Goal: Contribute content: Contribute content

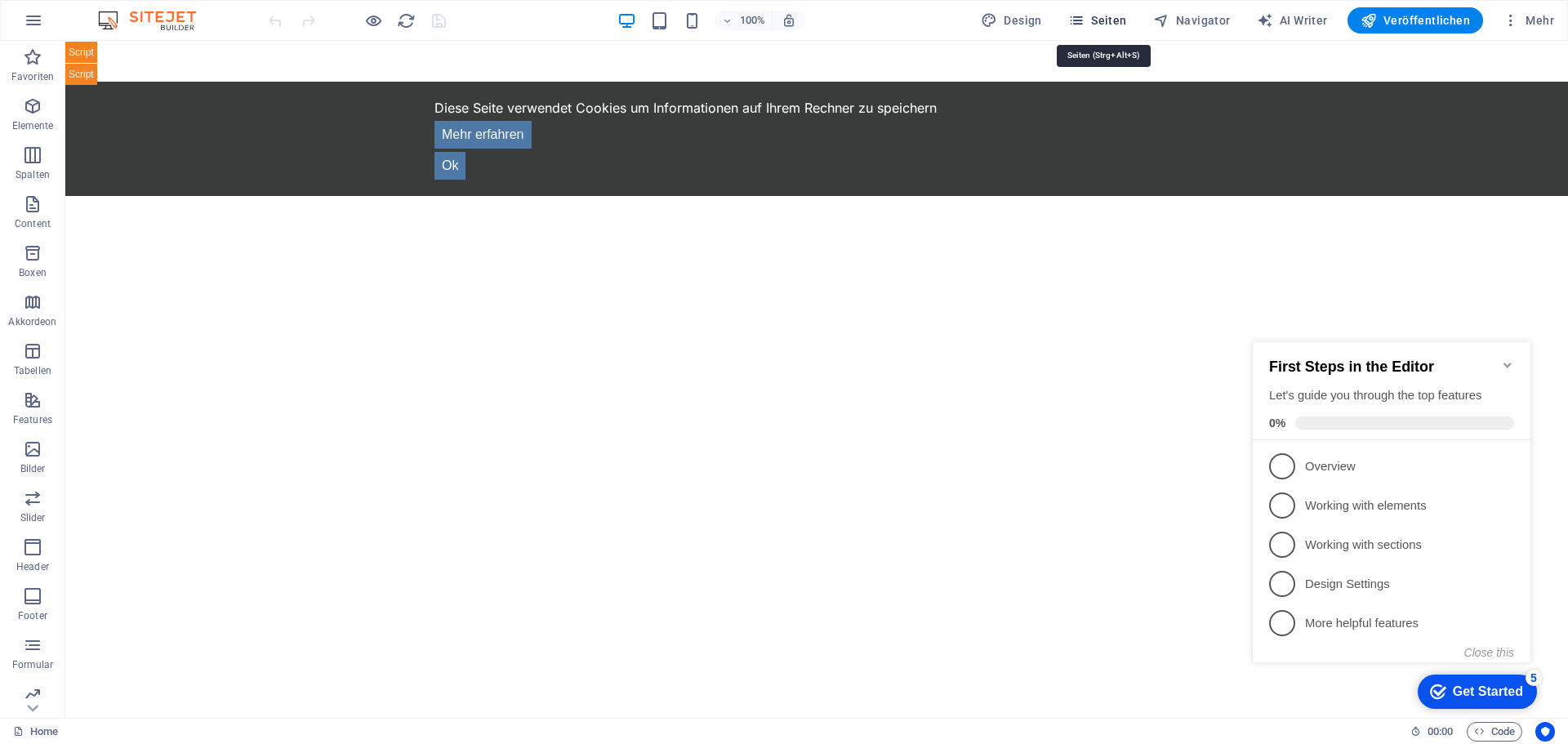
click at [1111, 16] on span "Seiten" at bounding box center [1098, 20] width 59 height 16
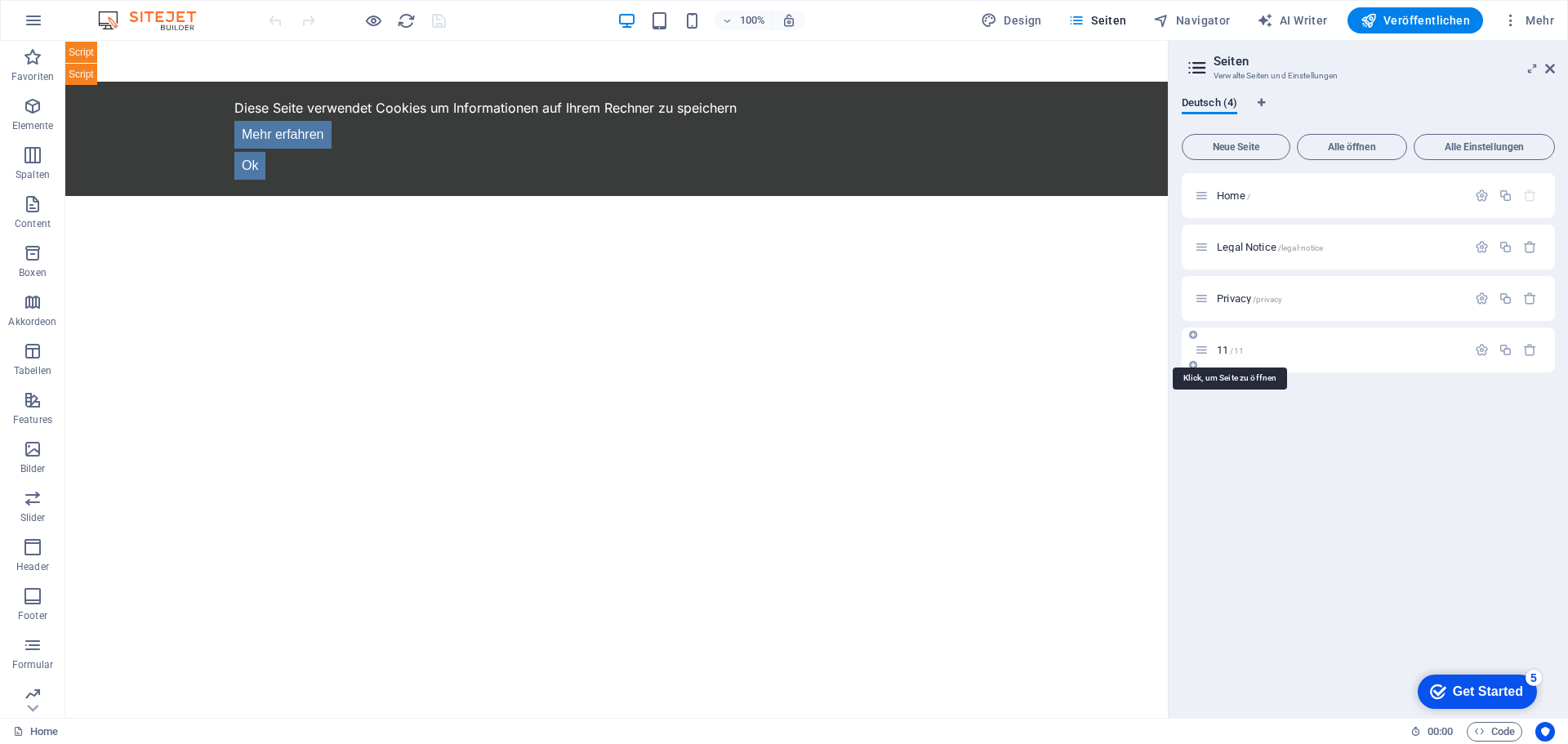
click at [1218, 349] on span "11 /11" at bounding box center [1231, 349] width 27 height 12
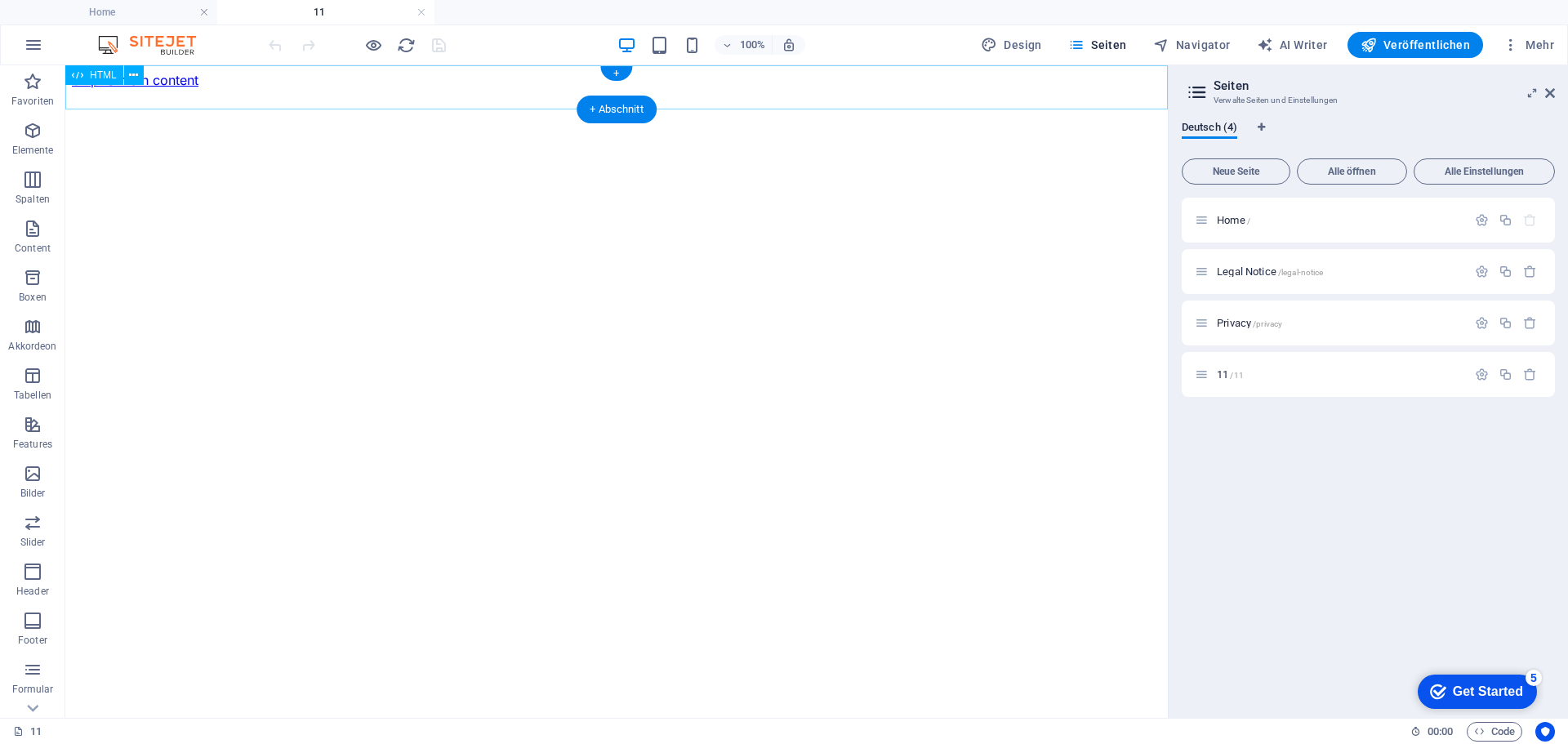
click at [426, 88] on div "[DOMAIN_NAME] - Entdecke die lokale Vielfalt Deutschlands!" at bounding box center [616, 88] width 1089 height 0
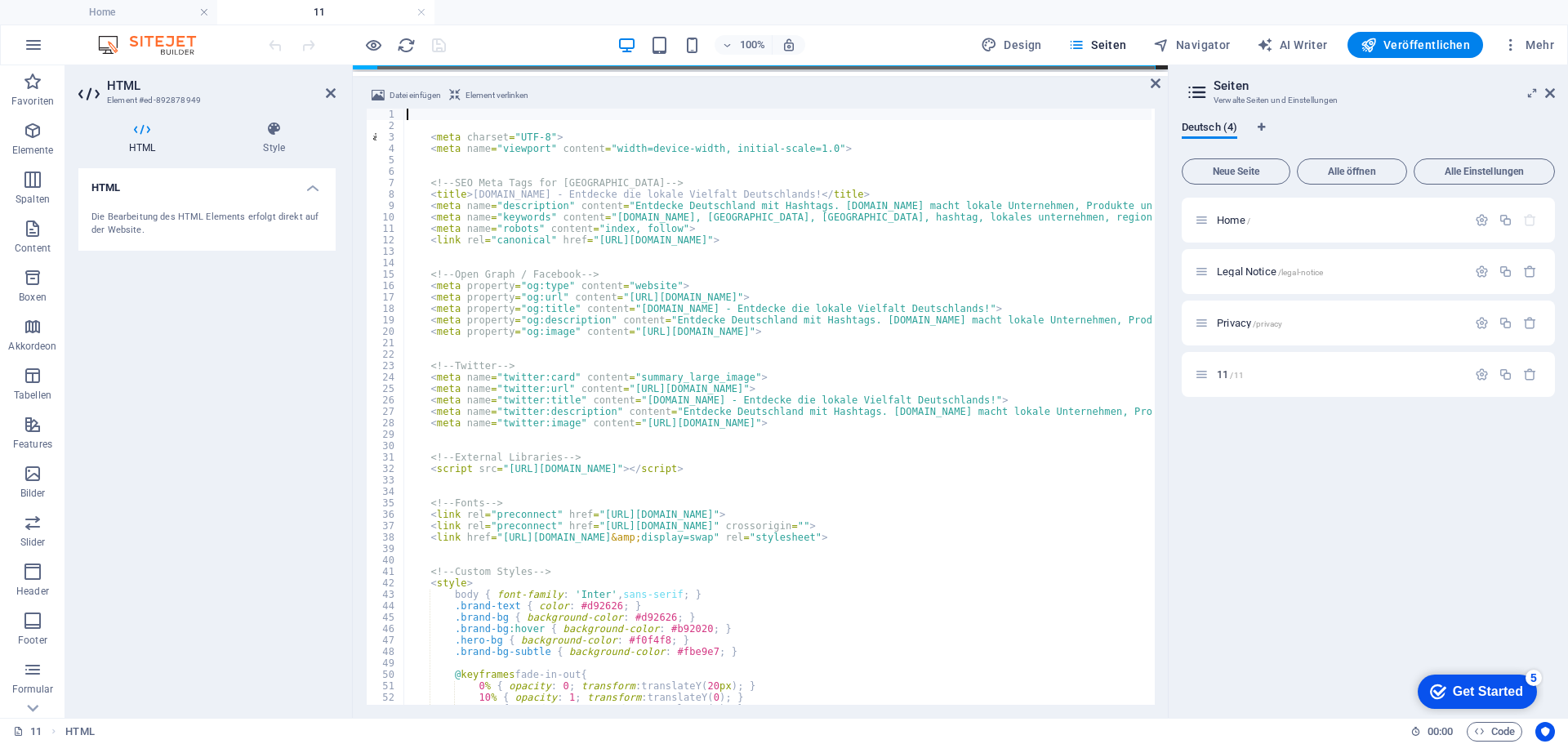
type textarea "</script>"
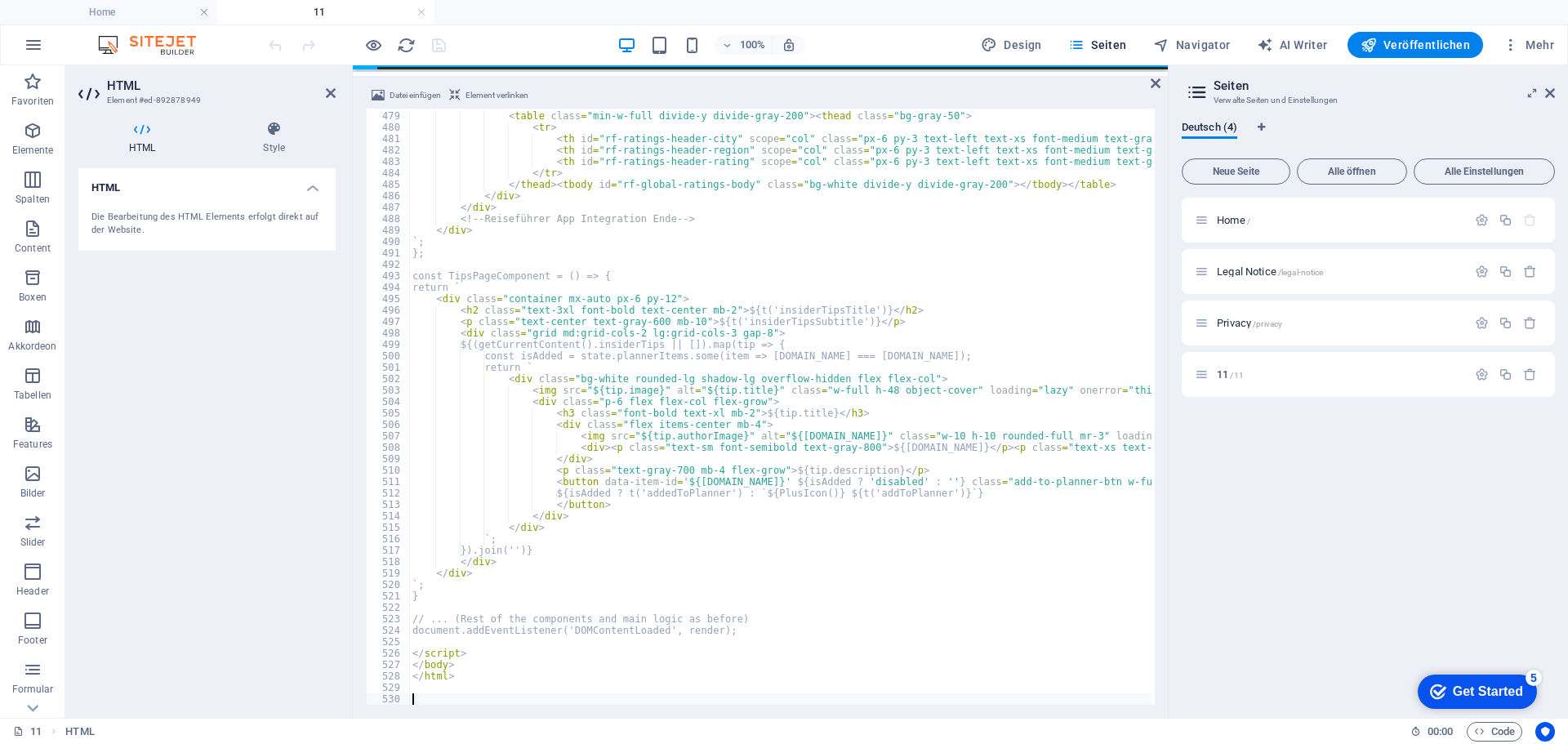
scroll to position [5465, 0]
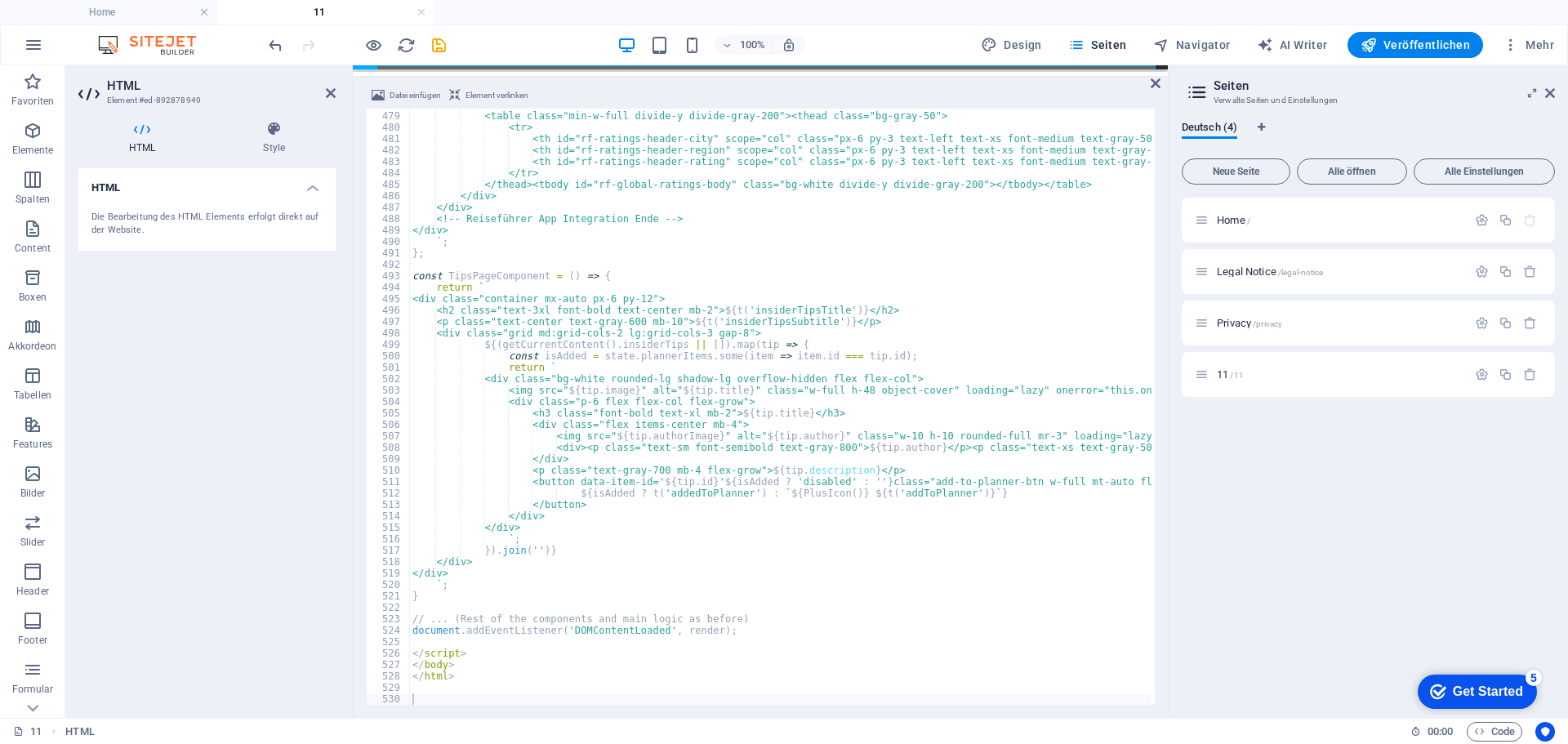
click at [496, 46] on div "100% Design Seiten Navigator AI Writer Veröffentlichen Mehr" at bounding box center [913, 45] width 1295 height 26
click at [443, 46] on icon "save" at bounding box center [438, 45] width 19 height 19
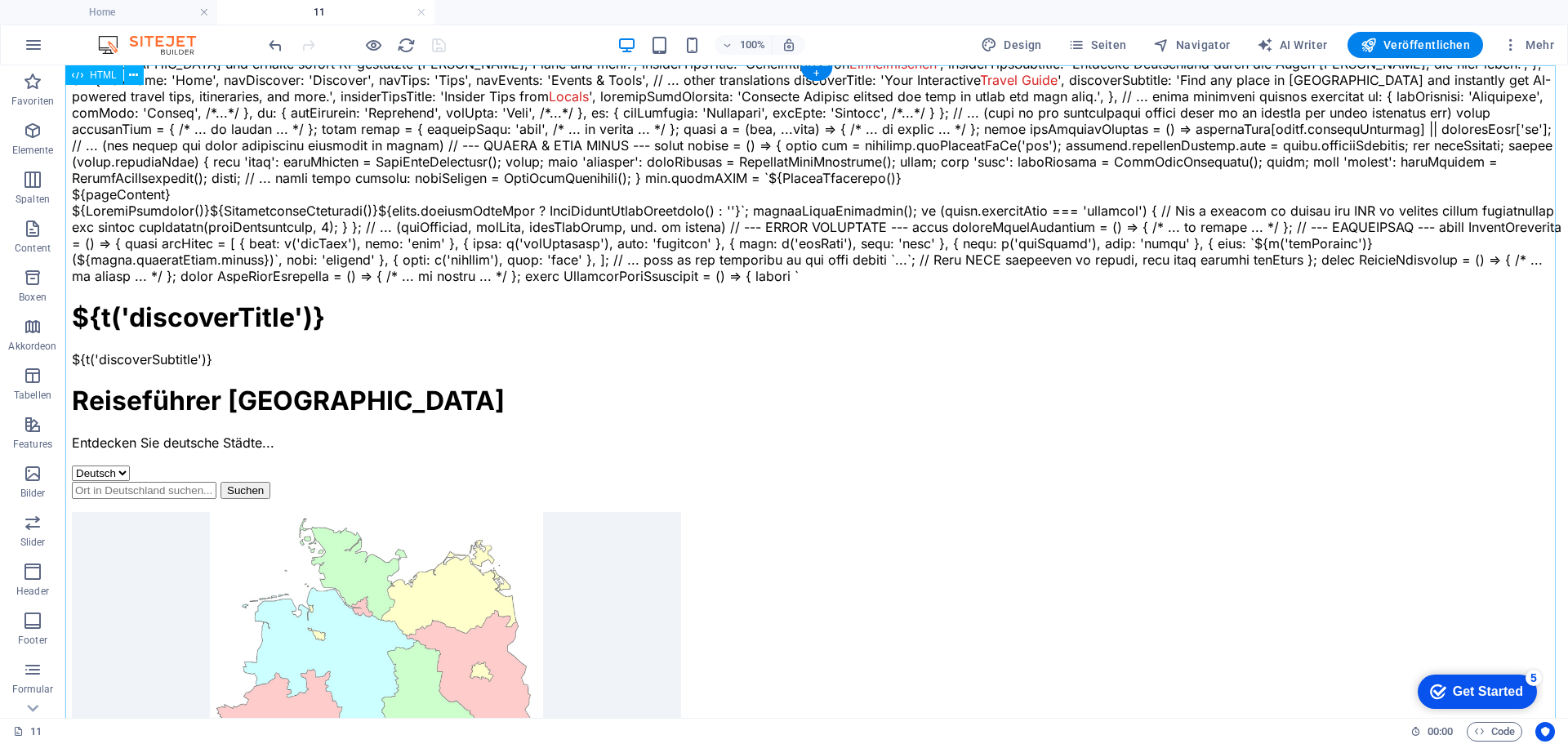
scroll to position [0, 0]
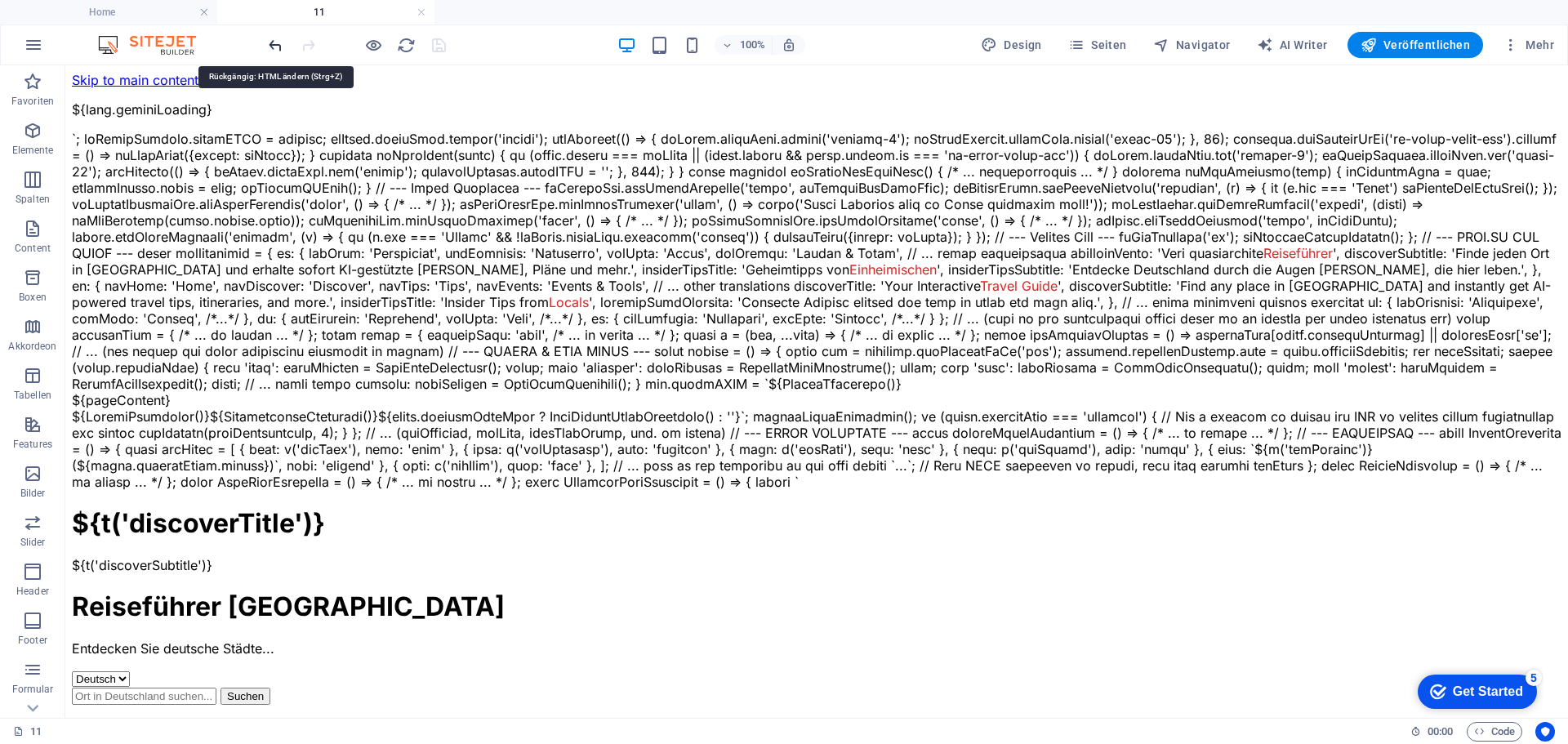
click at [273, 45] on icon "undo" at bounding box center [275, 45] width 19 height 19
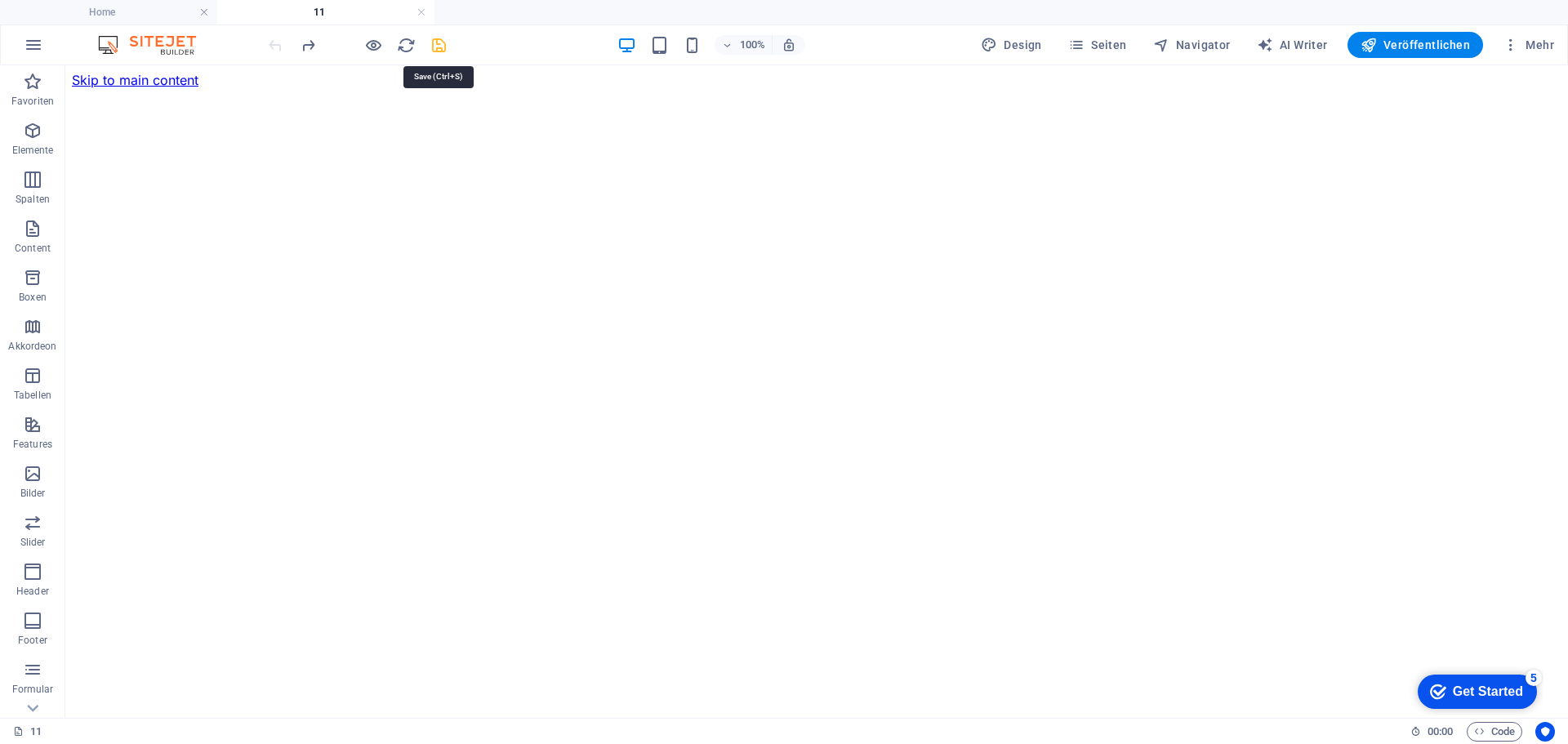
click at [436, 46] on icon "save" at bounding box center [438, 45] width 19 height 19
click at [435, 88] on div "[DOMAIN_NAME] - Entdecke die lokale Vielfalt Deutschlands!" at bounding box center [817, 88] width 1490 height 0
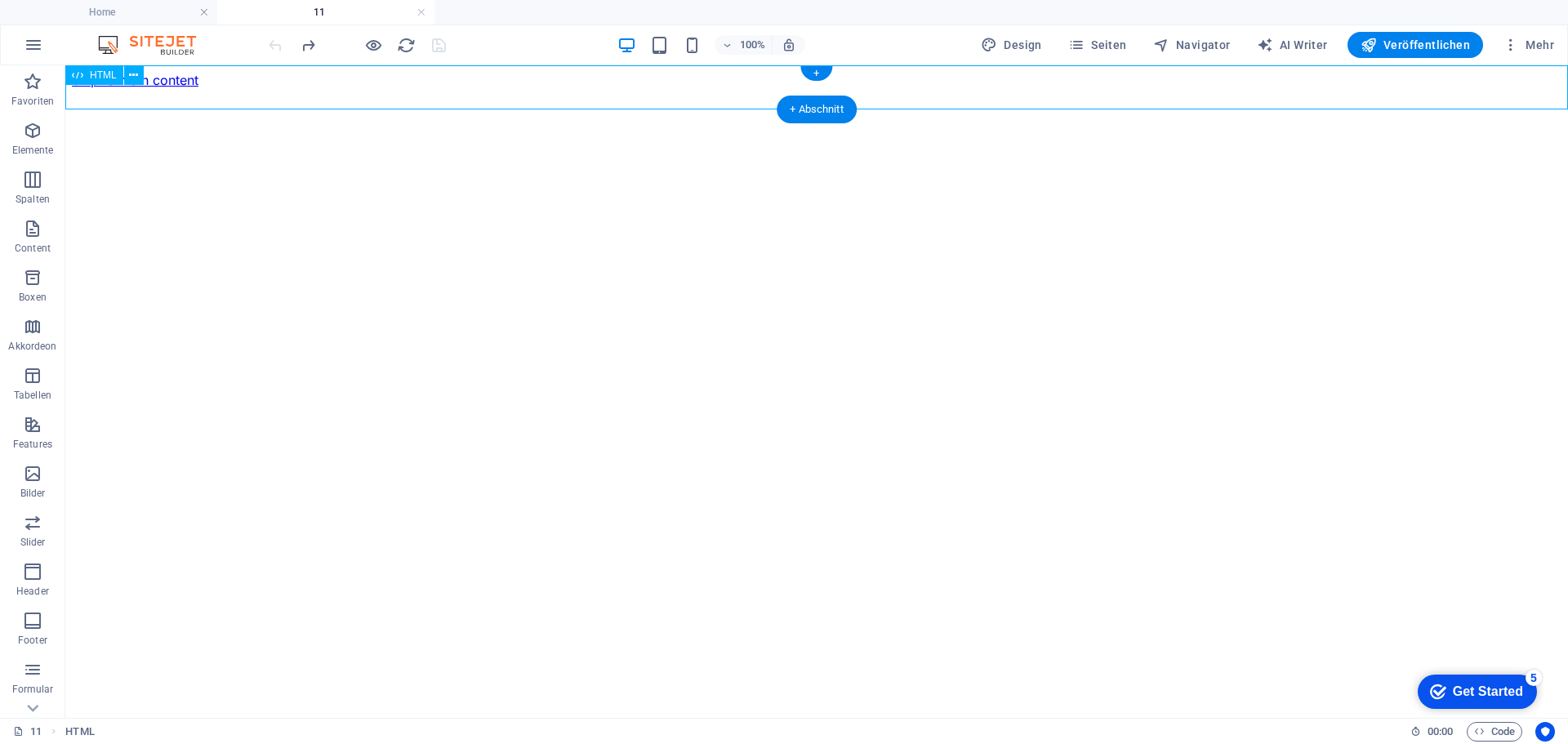
click at [435, 88] on div "[DOMAIN_NAME] - Entdecke die lokale Vielfalt Deutschlands!" at bounding box center [817, 88] width 1490 height 0
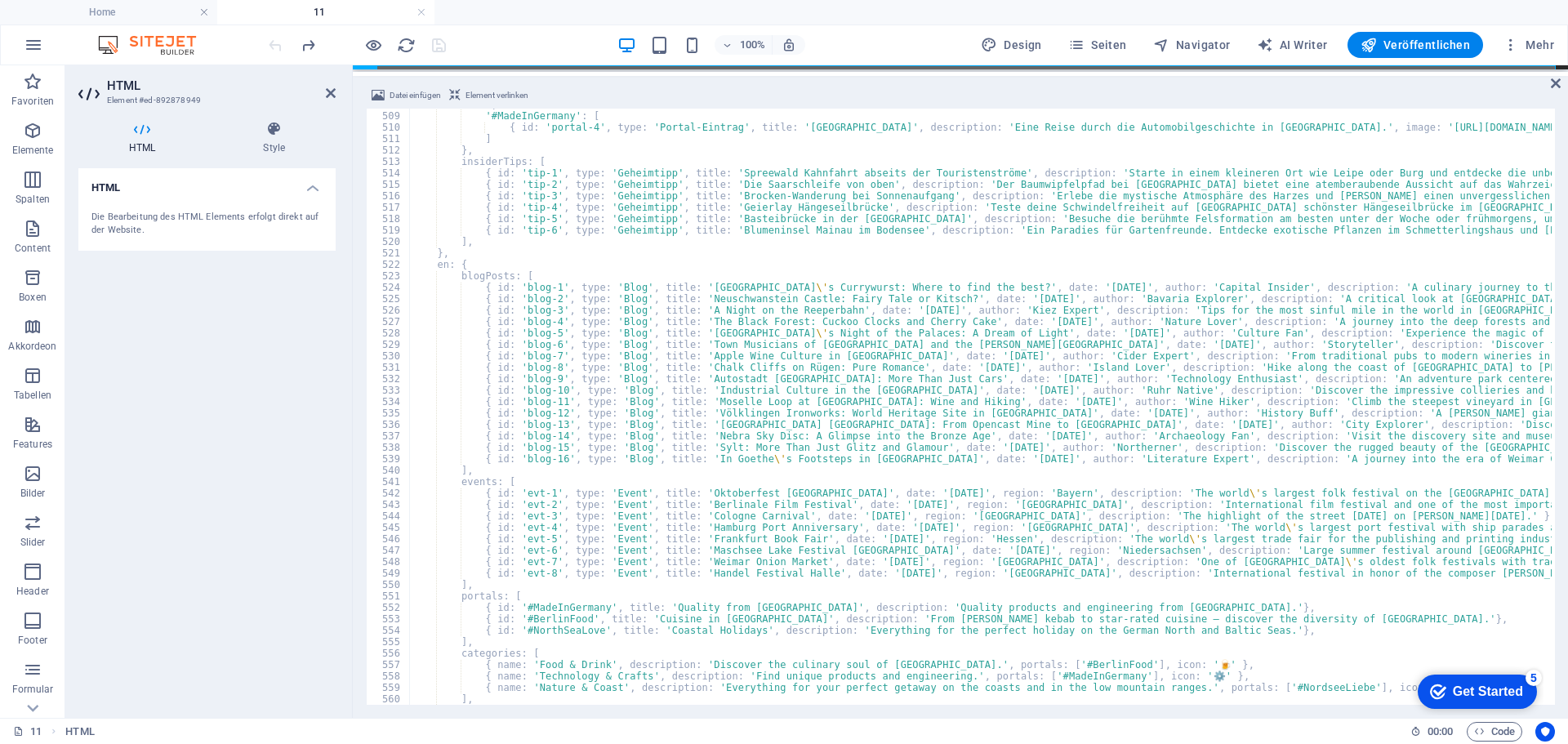
scroll to position [5808, 0]
click at [370, 43] on icon "button" at bounding box center [374, 45] width 19 height 19
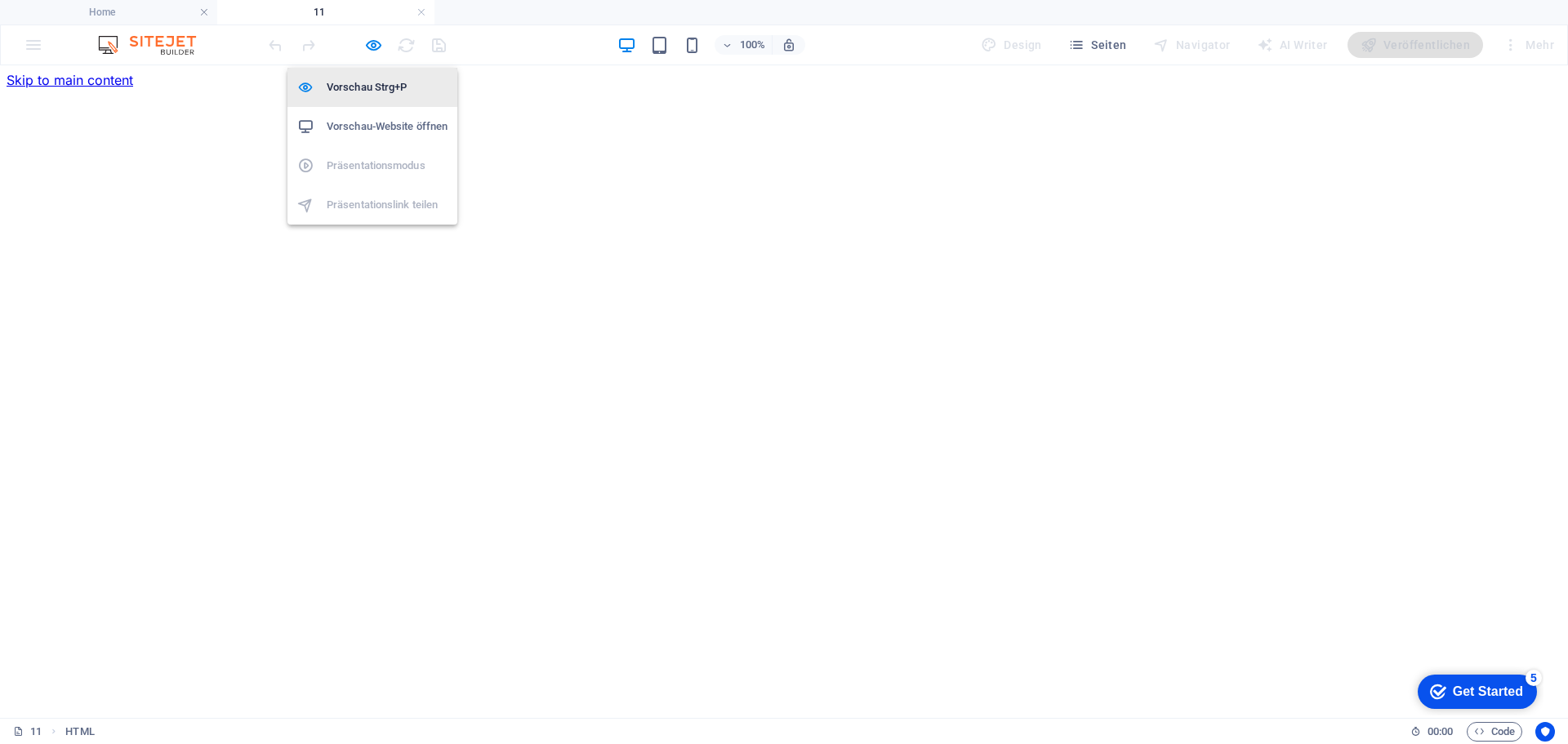
click at [366, 82] on h6 "Vorschau Strg+P" at bounding box center [387, 88] width 121 height 20
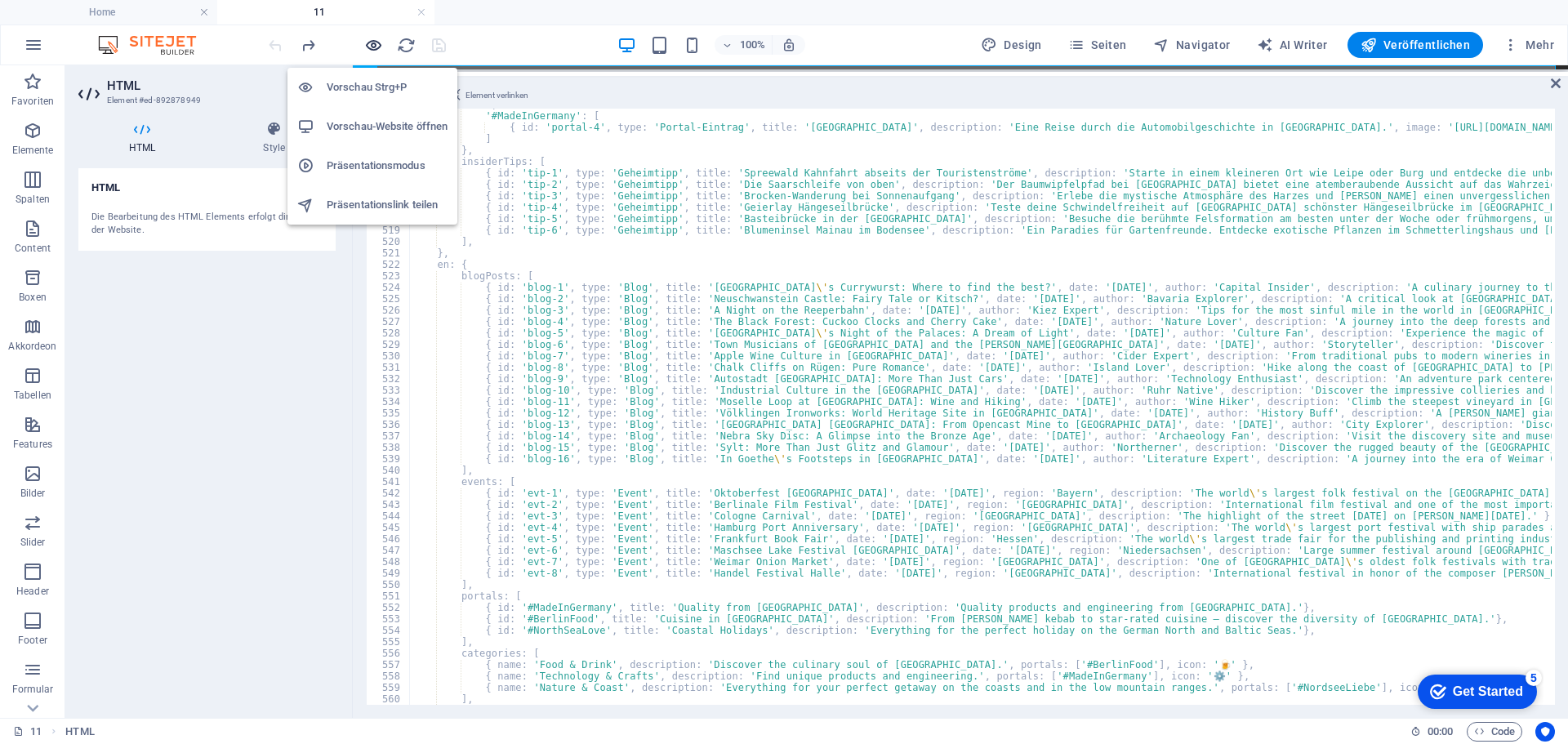
click at [372, 44] on icon "button" at bounding box center [374, 45] width 19 height 19
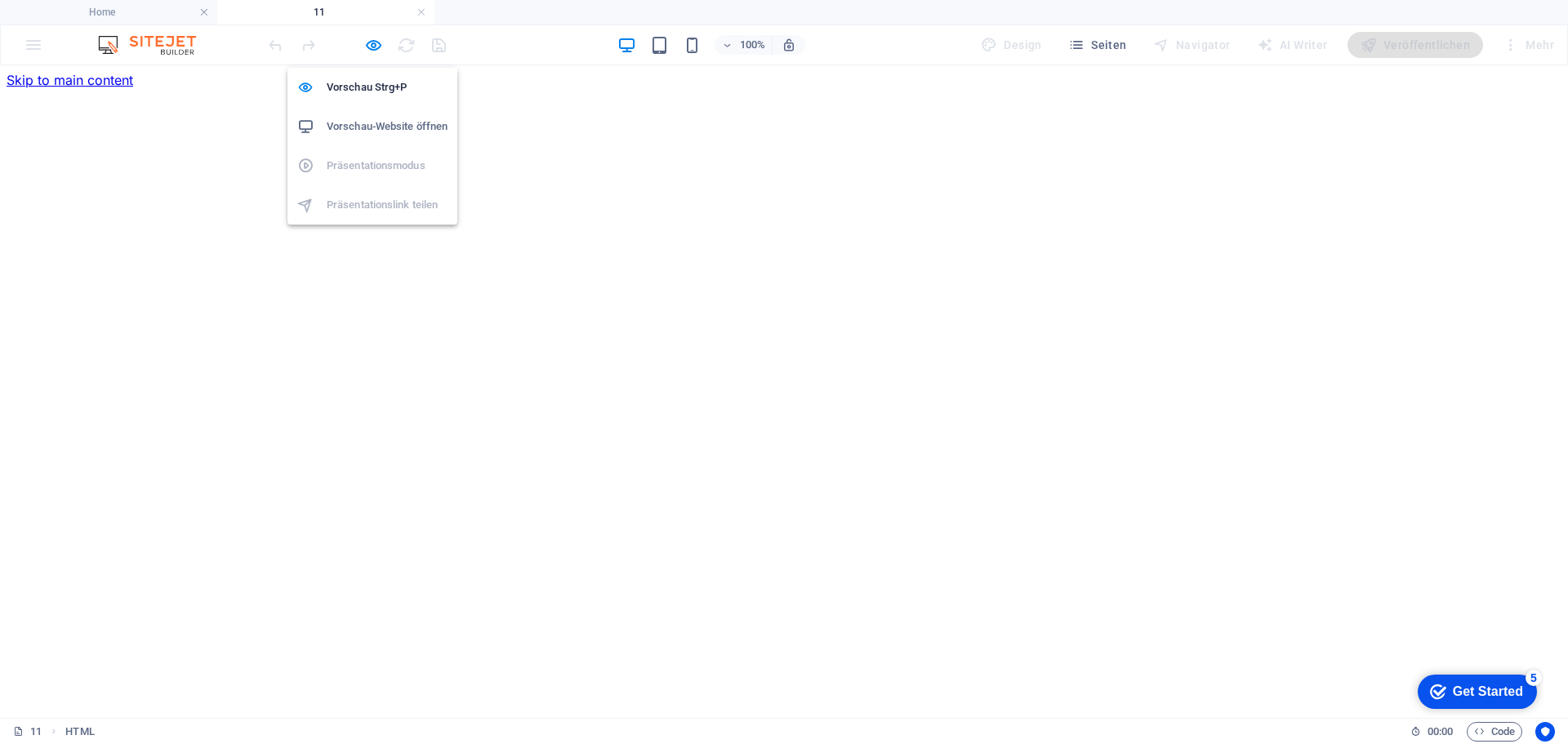
click at [365, 128] on h6 "Vorschau-Website öffnen" at bounding box center [387, 127] width 121 height 20
click at [373, 39] on icon "button" at bounding box center [374, 45] width 19 height 19
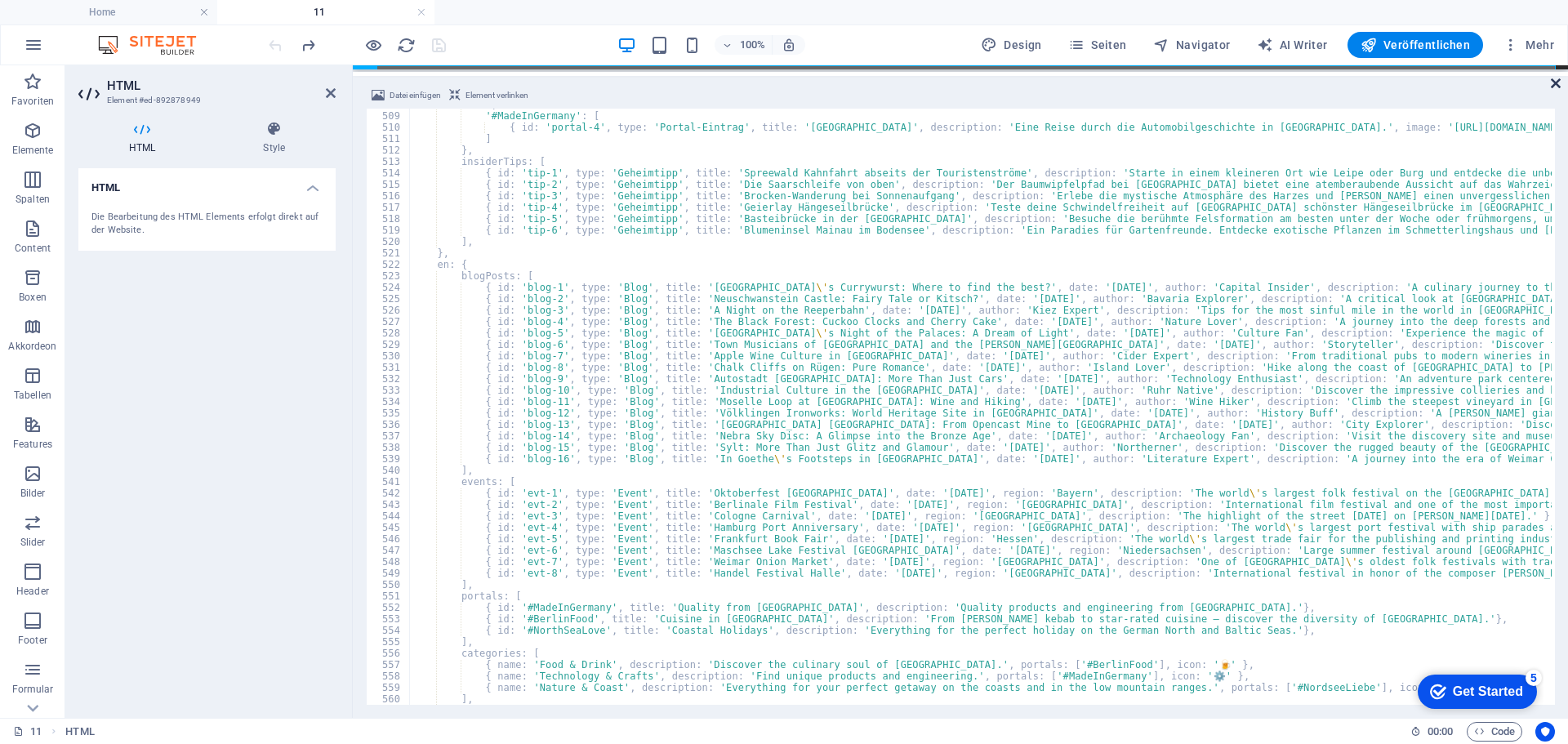
click at [1556, 78] on icon at bounding box center [1555, 83] width 10 height 13
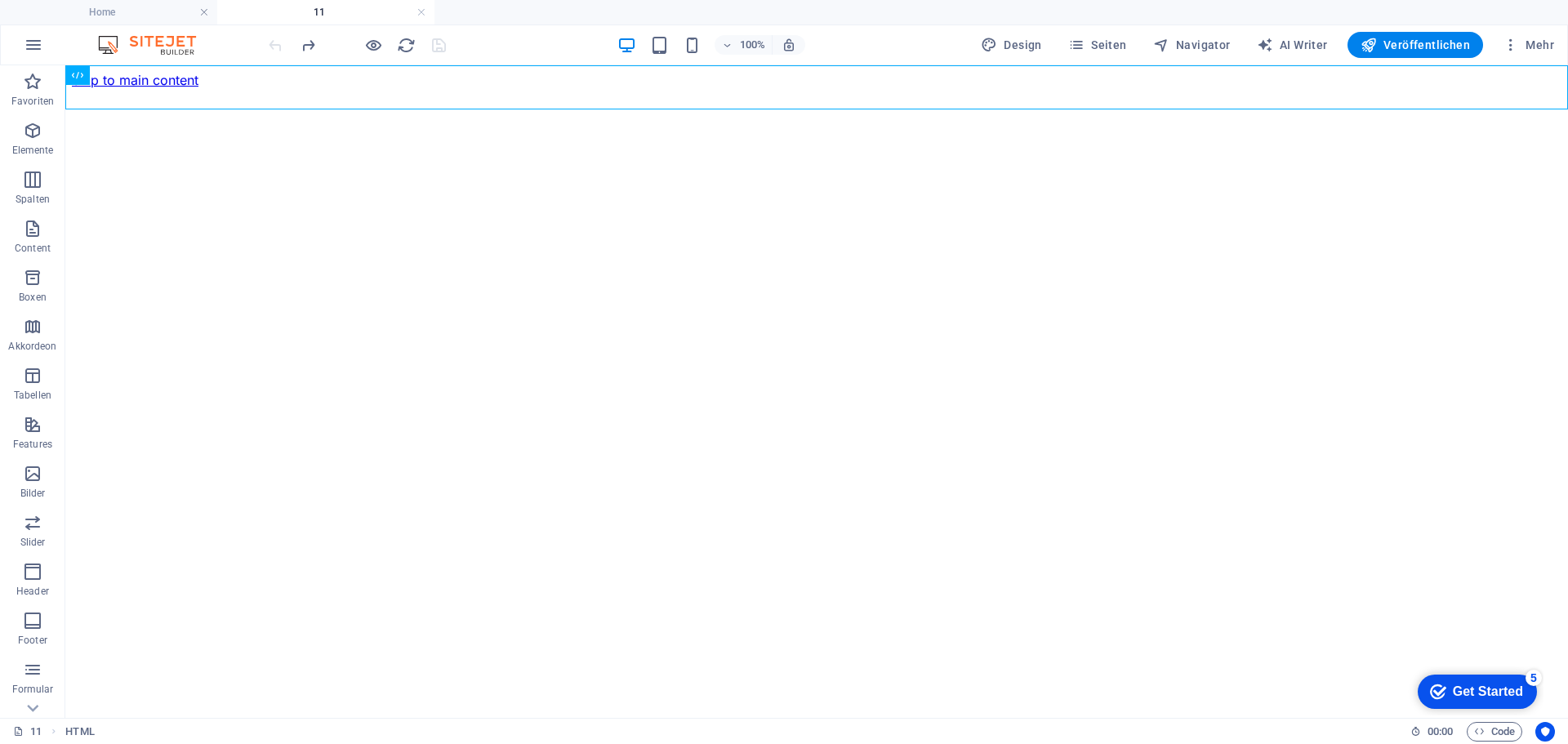
click at [346, 19] on h4 "11" at bounding box center [325, 13] width 217 height 18
click at [338, 88] on div "[DOMAIN_NAME] - Entdecke die lokale Vielfalt Deutschlands!" at bounding box center [817, 88] width 1490 height 0
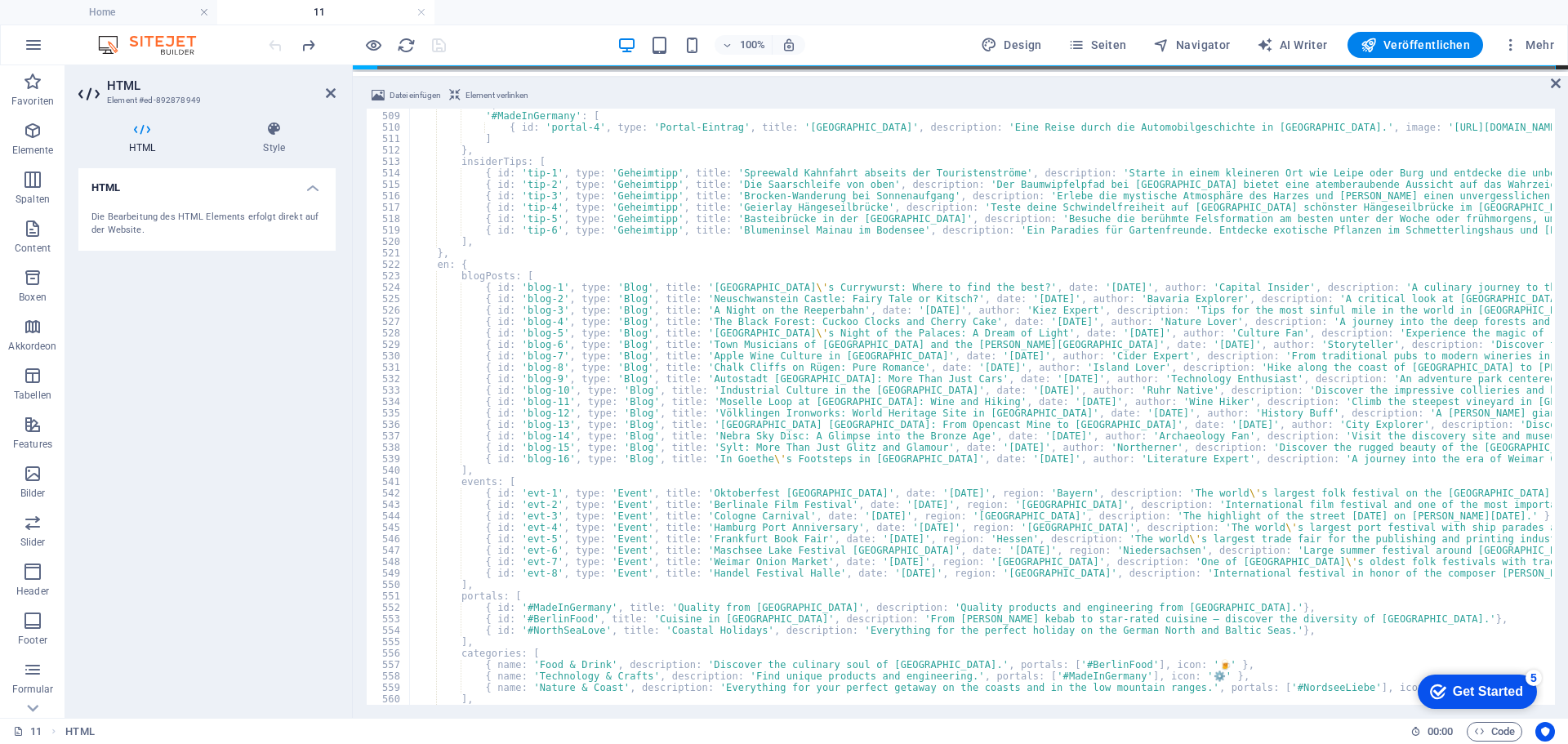
type textarea "</script>"
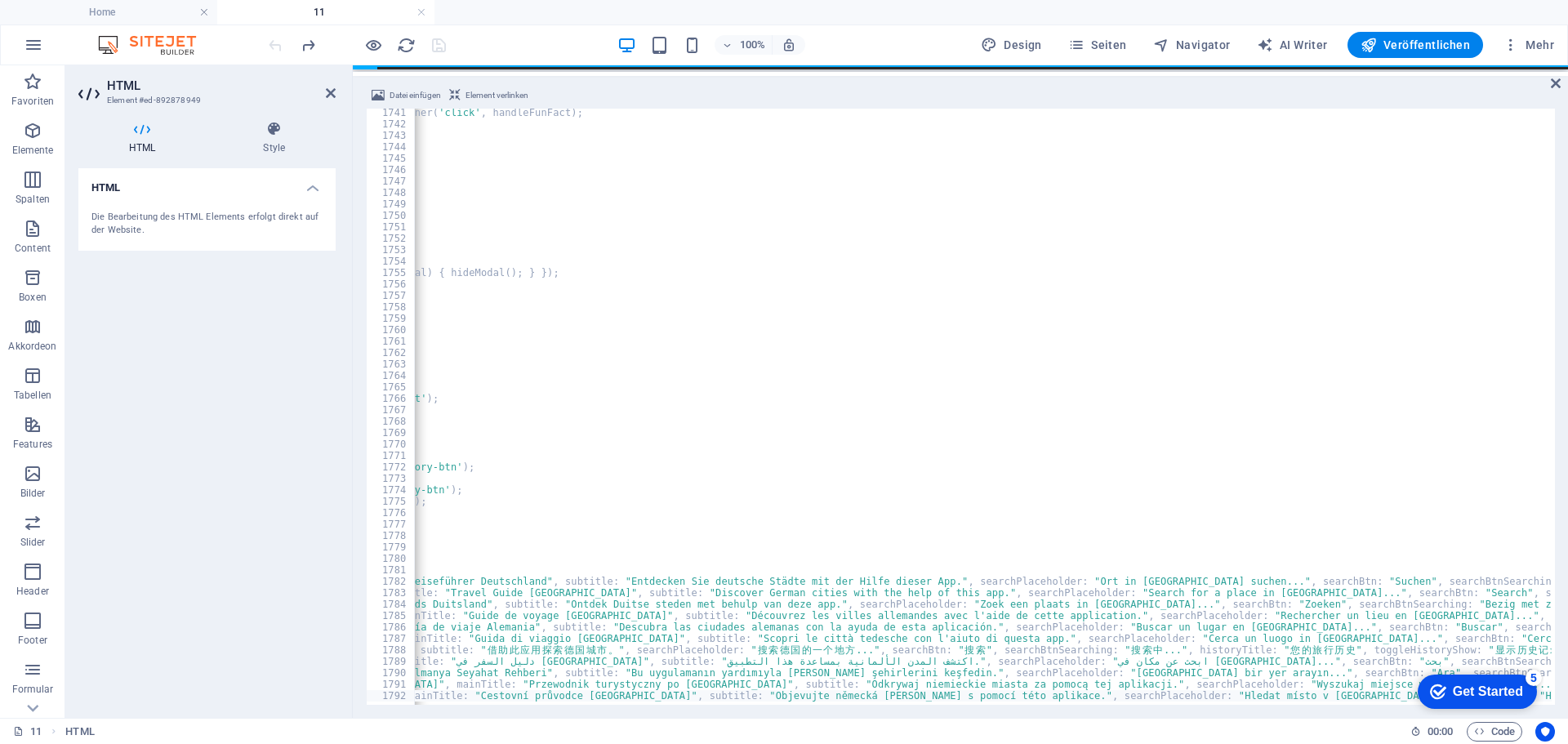
scroll to position [0, 0]
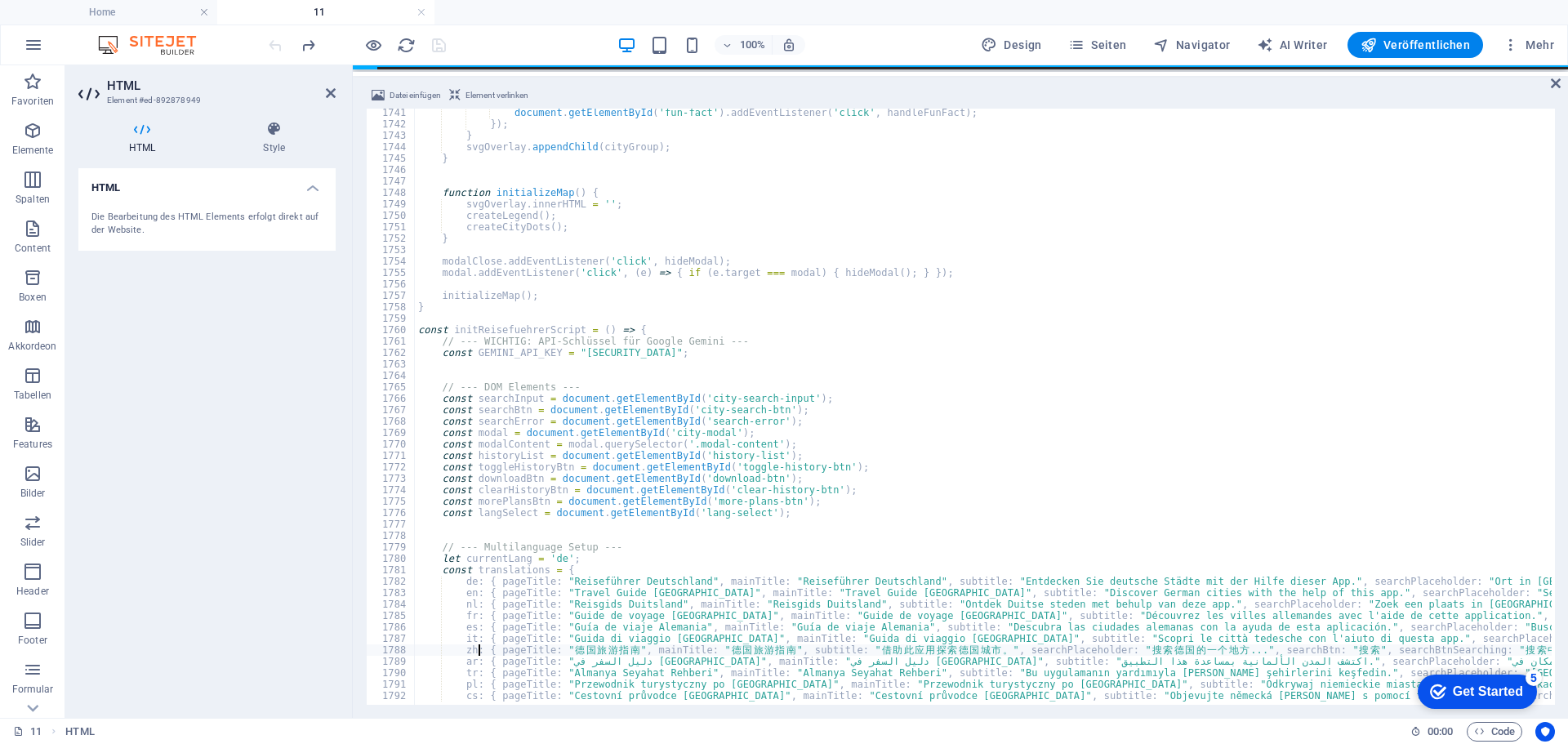
type textarea "cs: { pageTitle: "Cestovní průvodce [GEOGRAPHIC_DATA]", mainTitle: "Cestovní pr…"
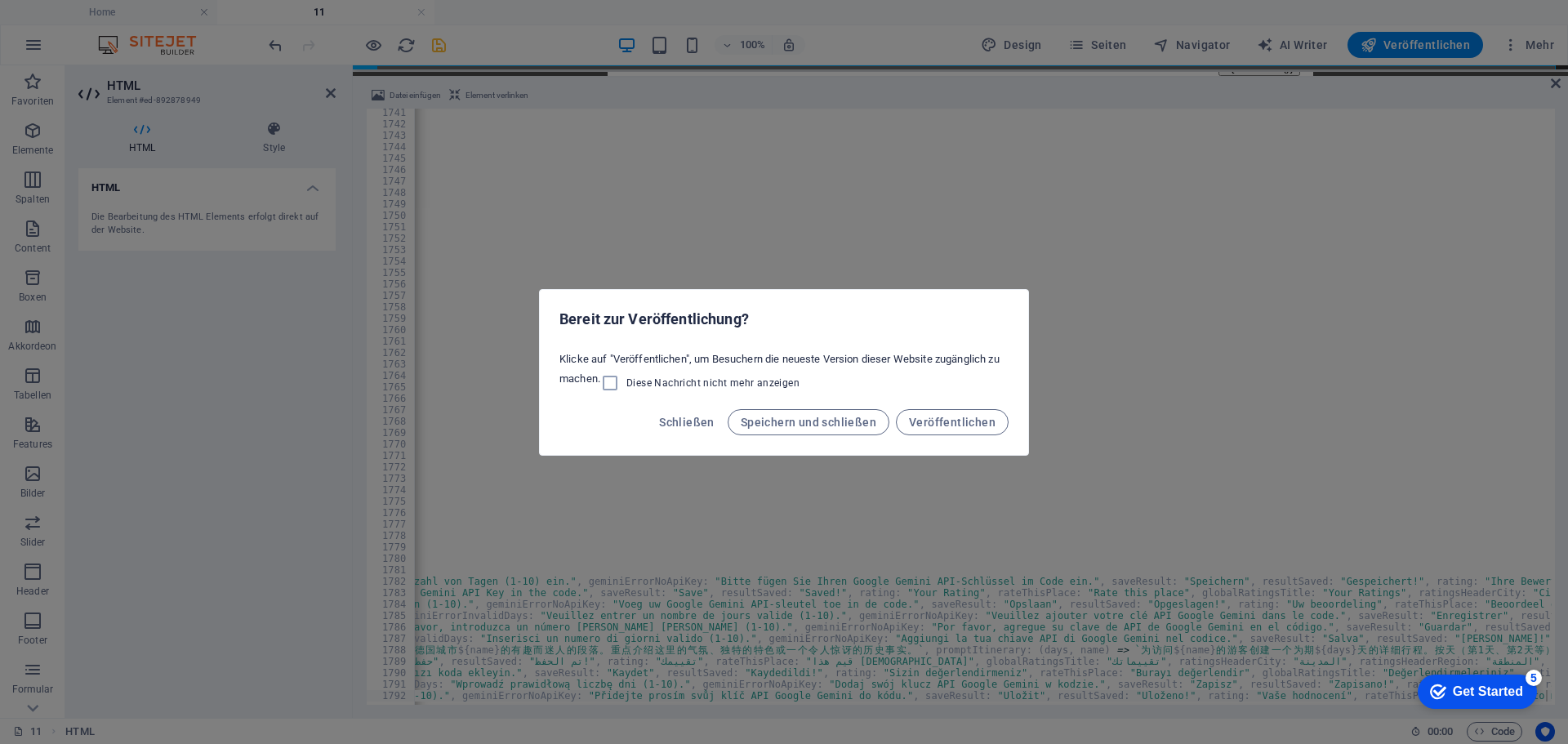
drag, startPoint x: 681, startPoint y: 417, endPoint x: 697, endPoint y: 455, distance: 41.2
click at [697, 455] on div "Bereit zur Veröffentlichung? Klicke auf "Veröffentlichen", um Besuchern die neu…" at bounding box center [784, 372] width 490 height 167
click at [684, 425] on span "Schließen" at bounding box center [686, 422] width 56 height 13
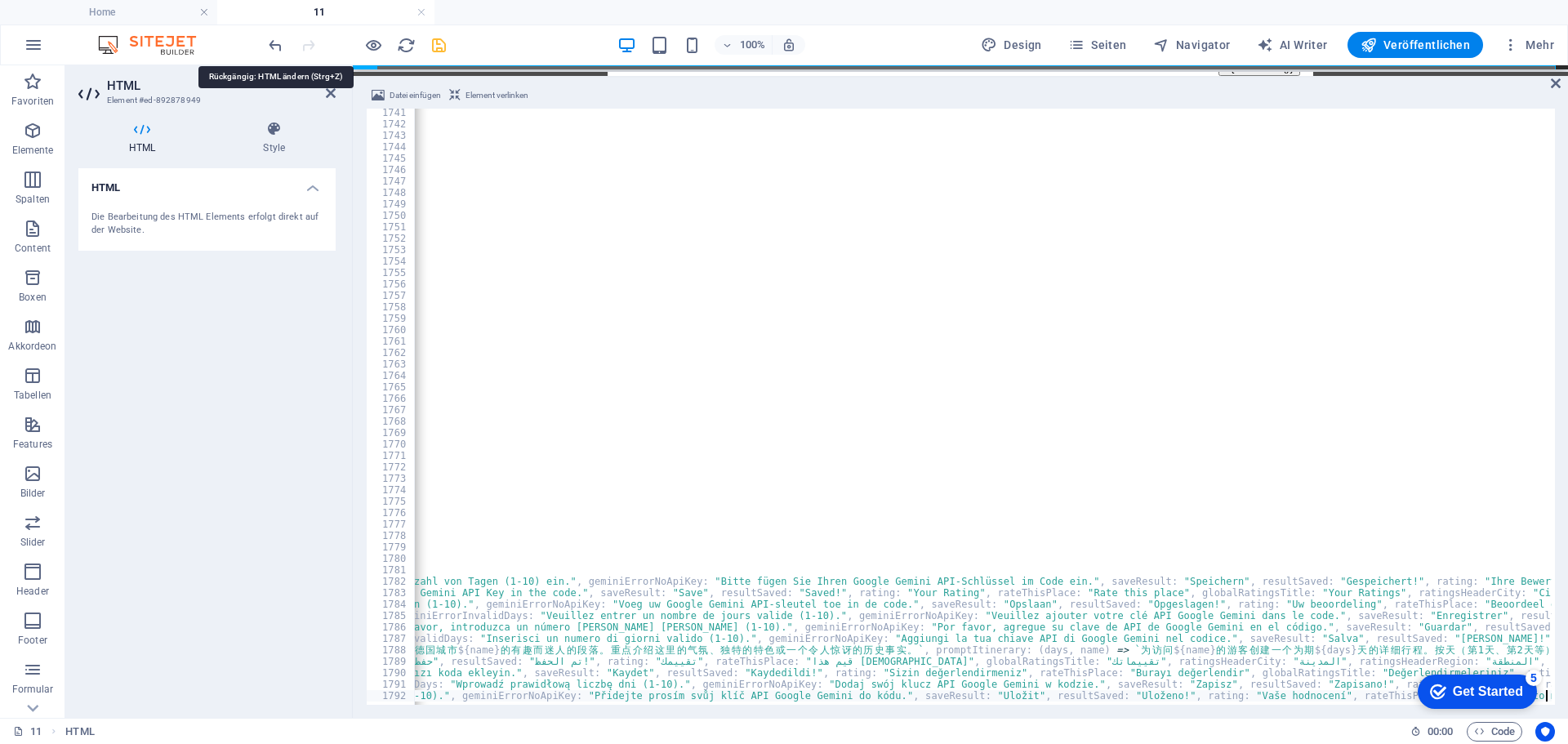
click at [272, 46] on icon "undo" at bounding box center [275, 45] width 19 height 19
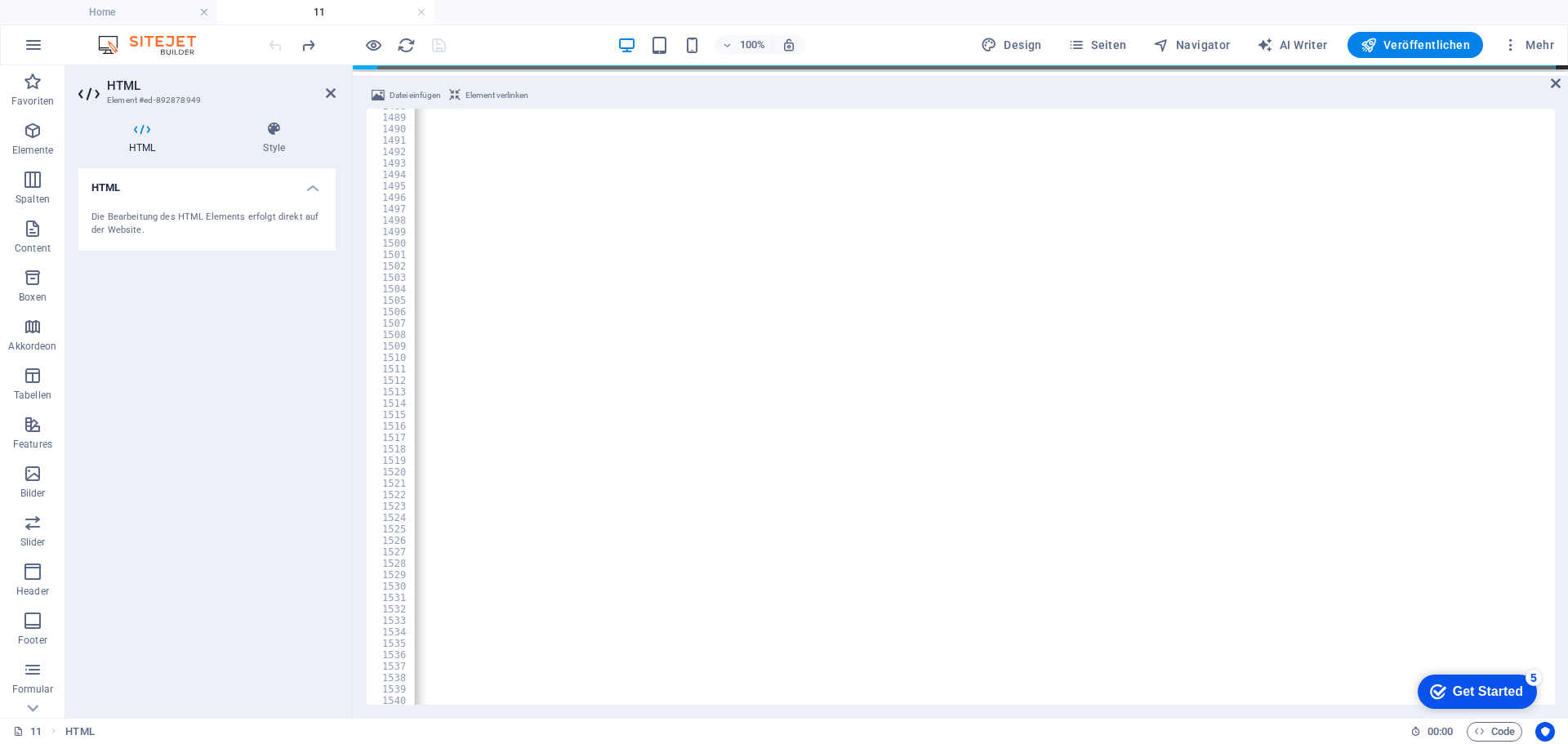
scroll to position [16768, 0]
click at [374, 51] on icon "button" at bounding box center [374, 45] width 19 height 19
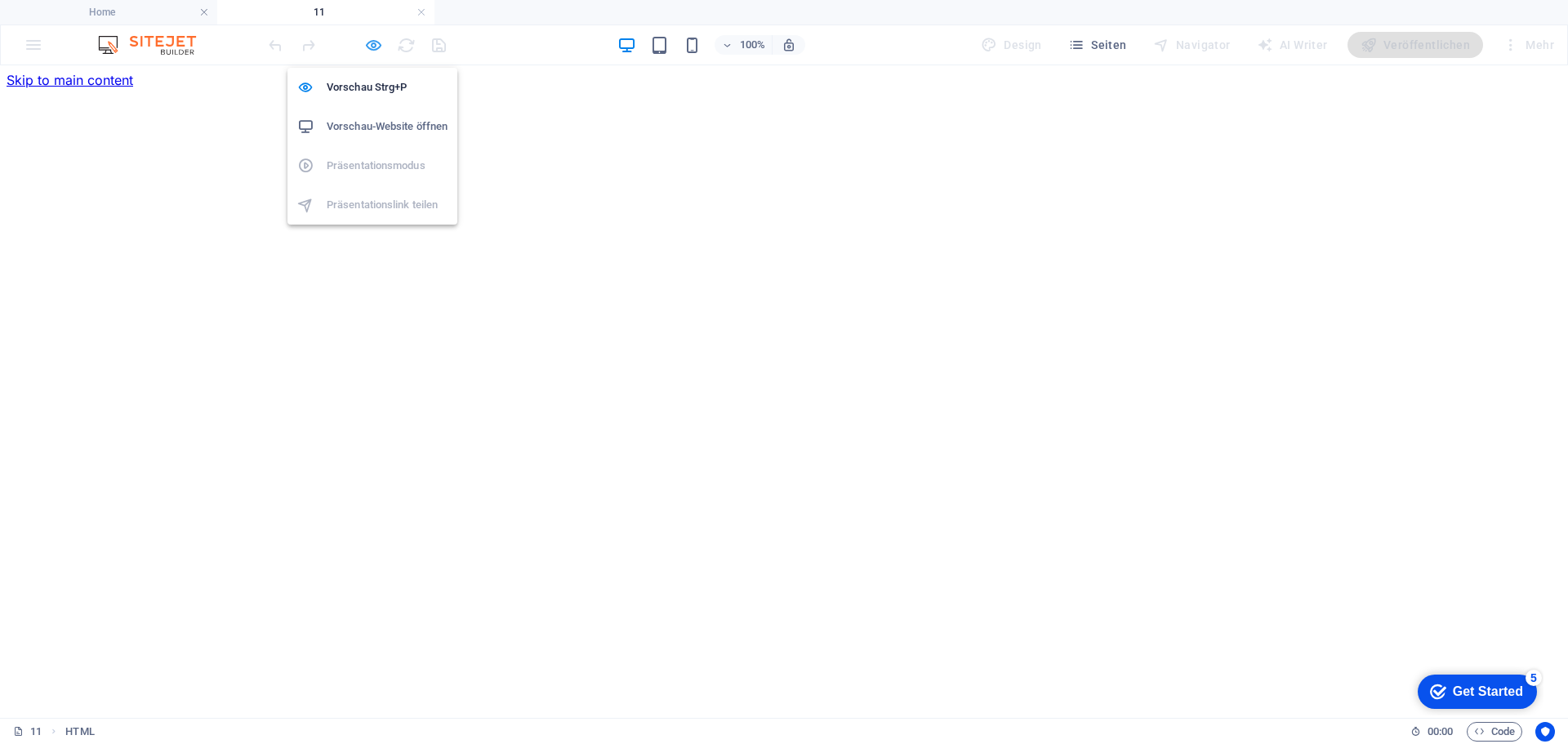
click at [373, 51] on icon "button" at bounding box center [374, 45] width 19 height 19
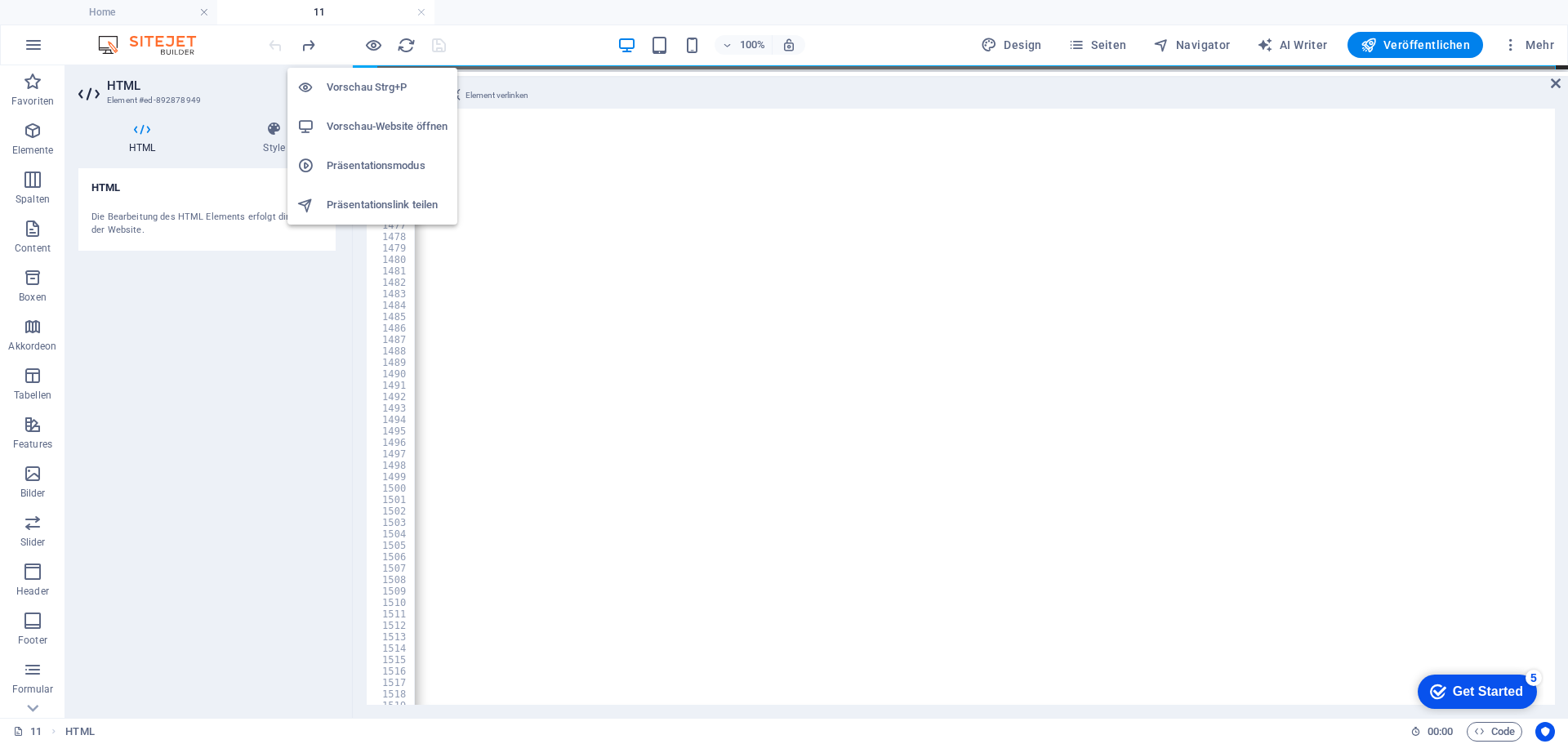
click at [361, 119] on h6 "Vorschau-Website öffnen" at bounding box center [387, 127] width 121 height 20
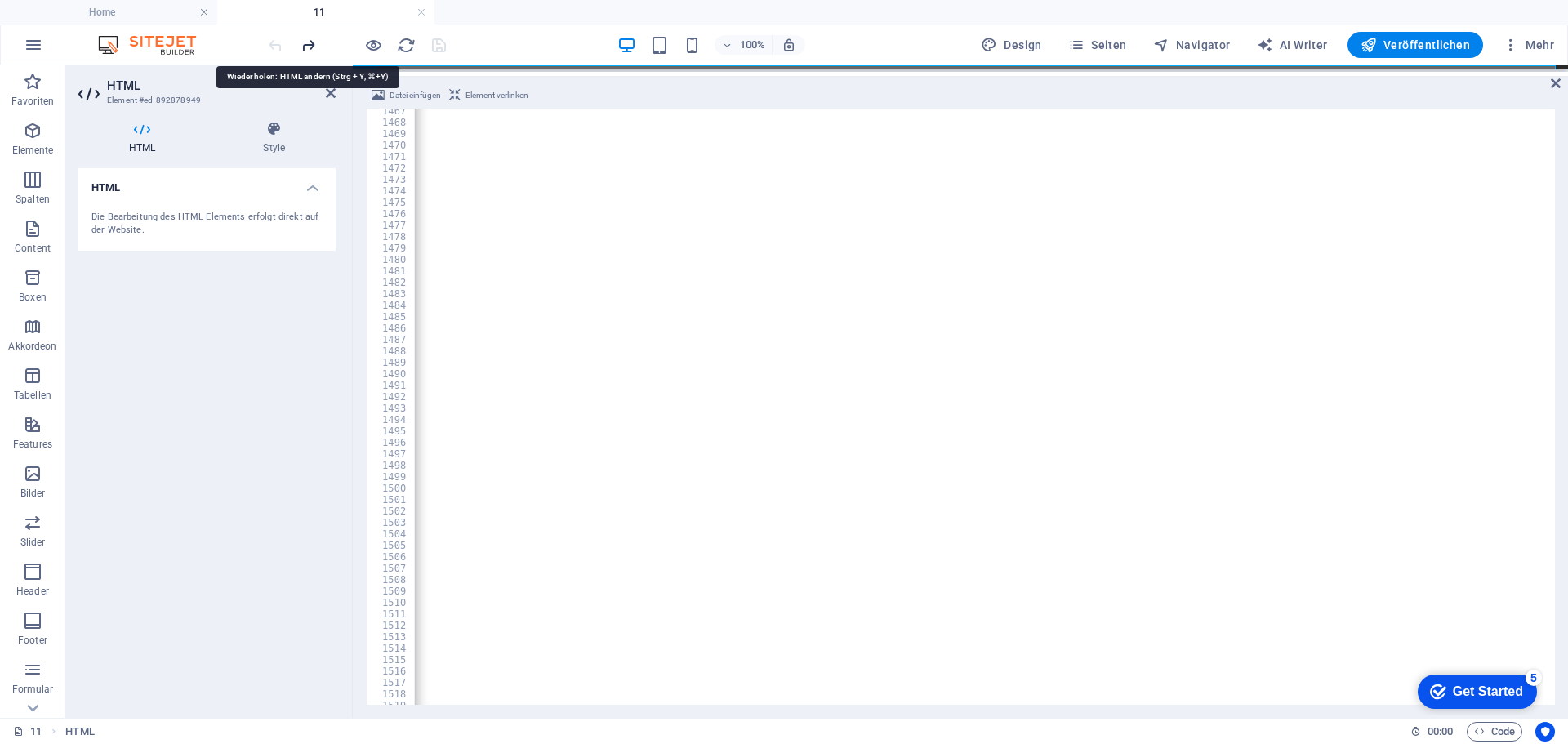
click at [307, 47] on icon "redo" at bounding box center [308, 45] width 19 height 19
click at [273, 46] on icon "undo" at bounding box center [275, 45] width 19 height 19
click at [465, 49] on div "100% Design Seiten Navigator AI Writer Veröffentlichen Mehr" at bounding box center [913, 45] width 1295 height 26
click at [443, 49] on div at bounding box center [356, 45] width 183 height 26
click at [1556, 79] on icon at bounding box center [1555, 83] width 10 height 13
